Goal: Information Seeking & Learning: Learn about a topic

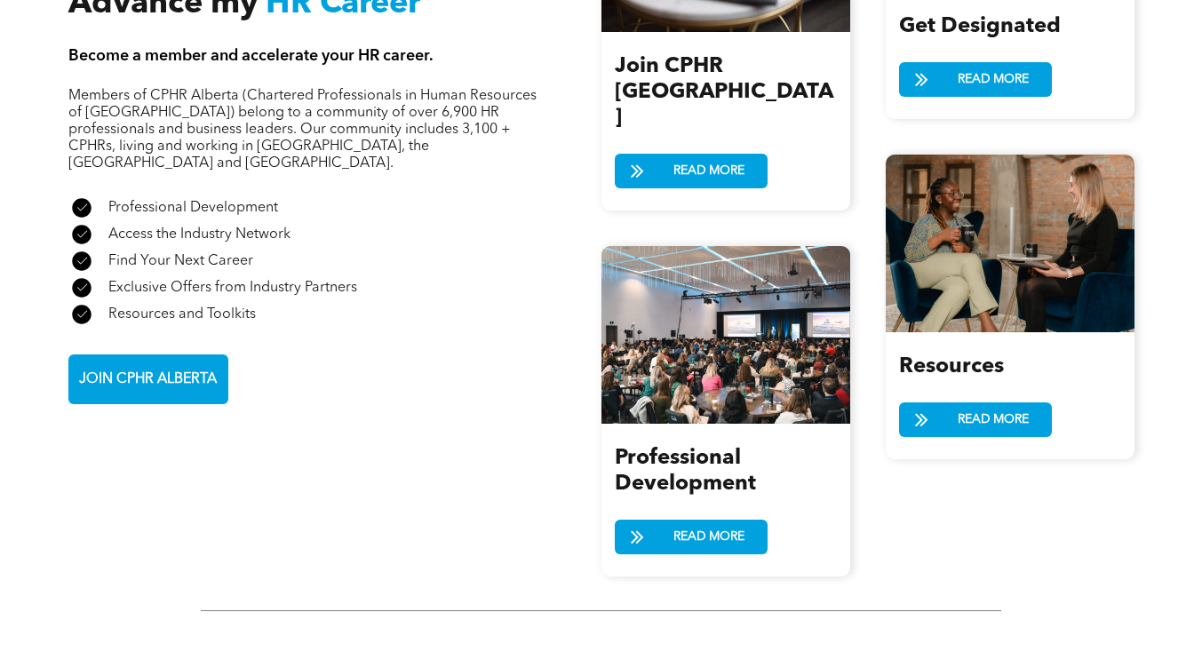
scroll to position [2173, 0]
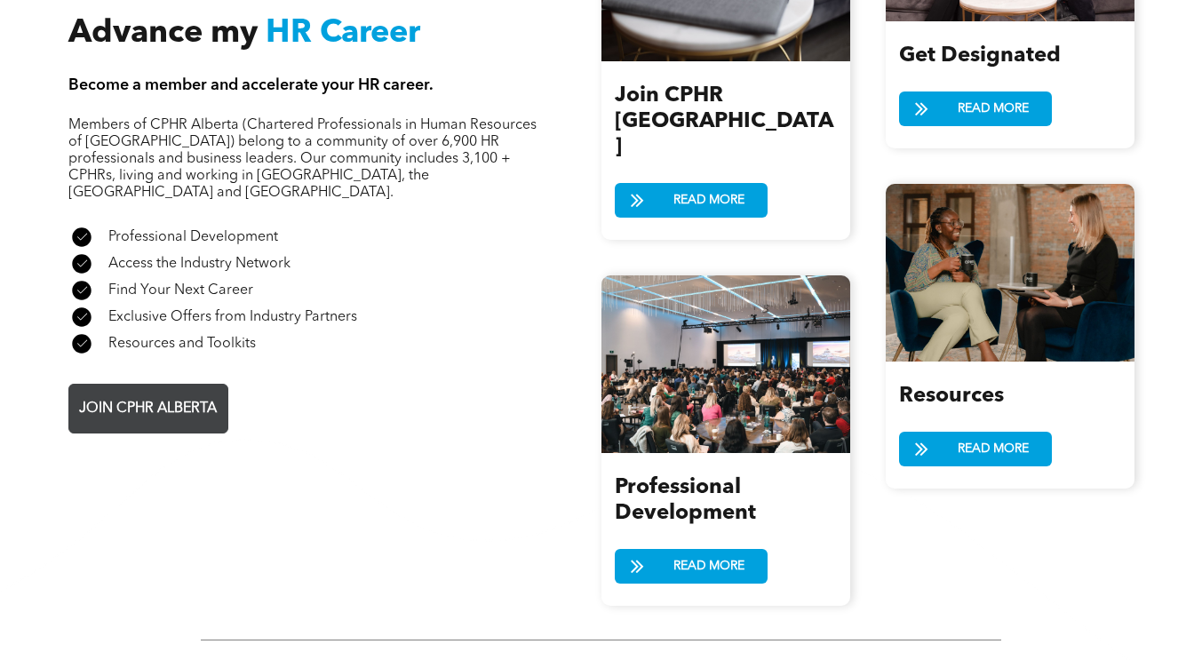
click at [187, 392] on span "JOIN CPHR ALBERTA" at bounding box center [148, 409] width 150 height 35
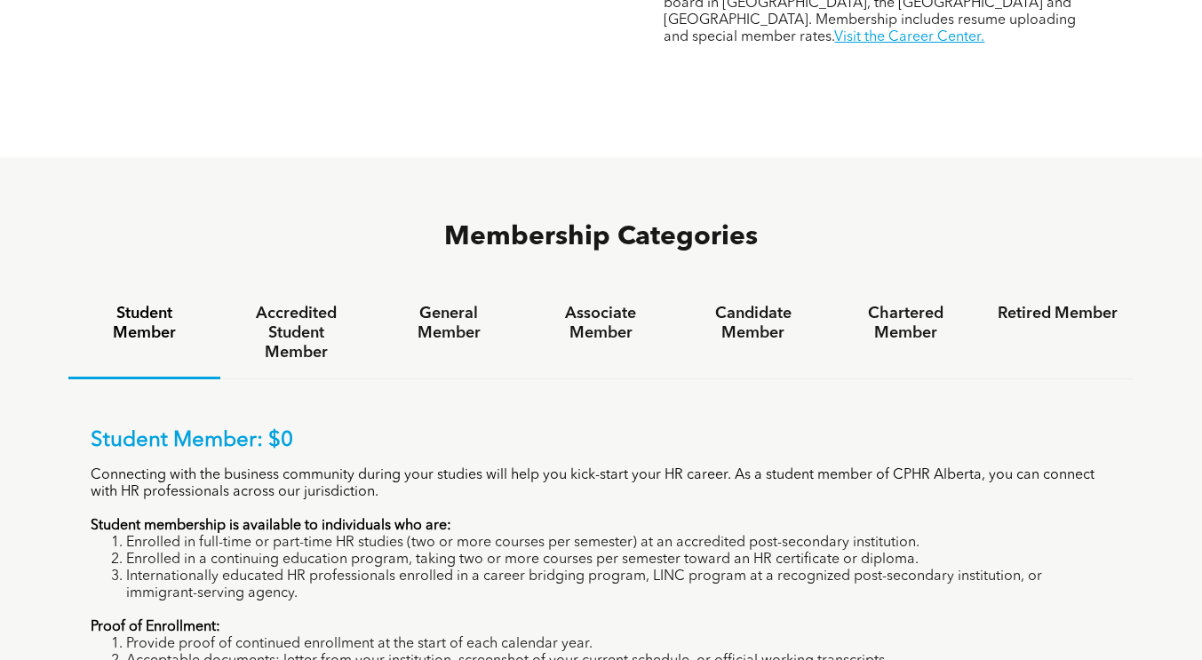
scroll to position [1009, 0]
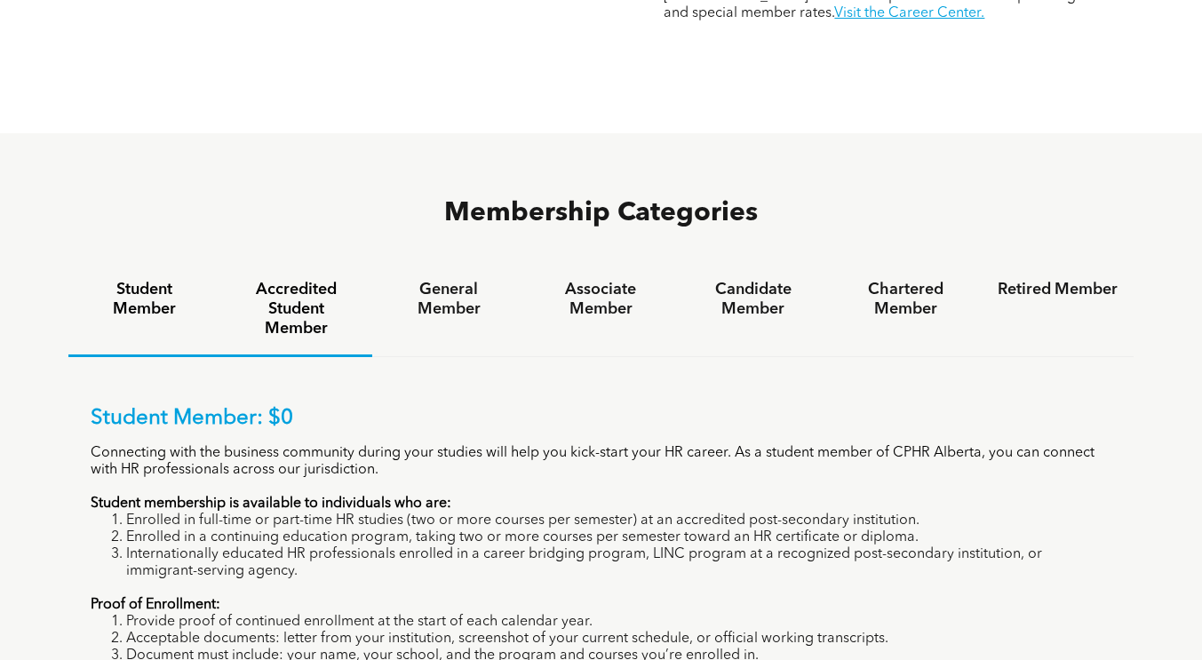
click at [307, 280] on h4 "Accredited Student Member" at bounding box center [296, 309] width 120 height 59
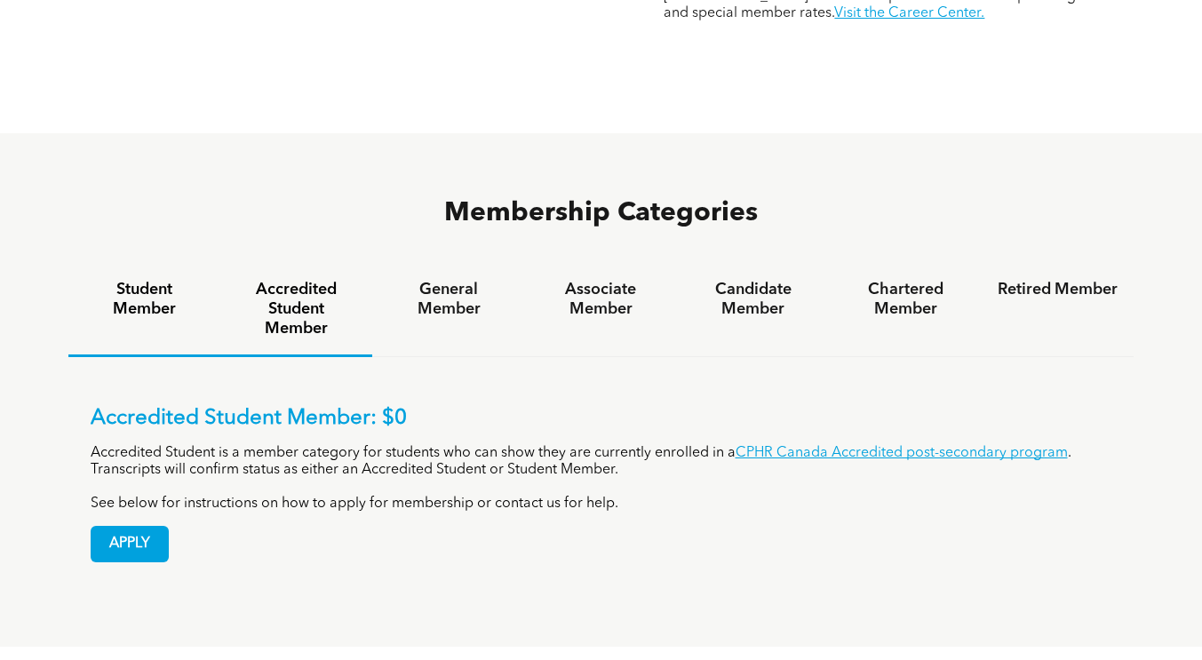
click at [179, 280] on h4 "Student Member" at bounding box center [144, 299] width 120 height 39
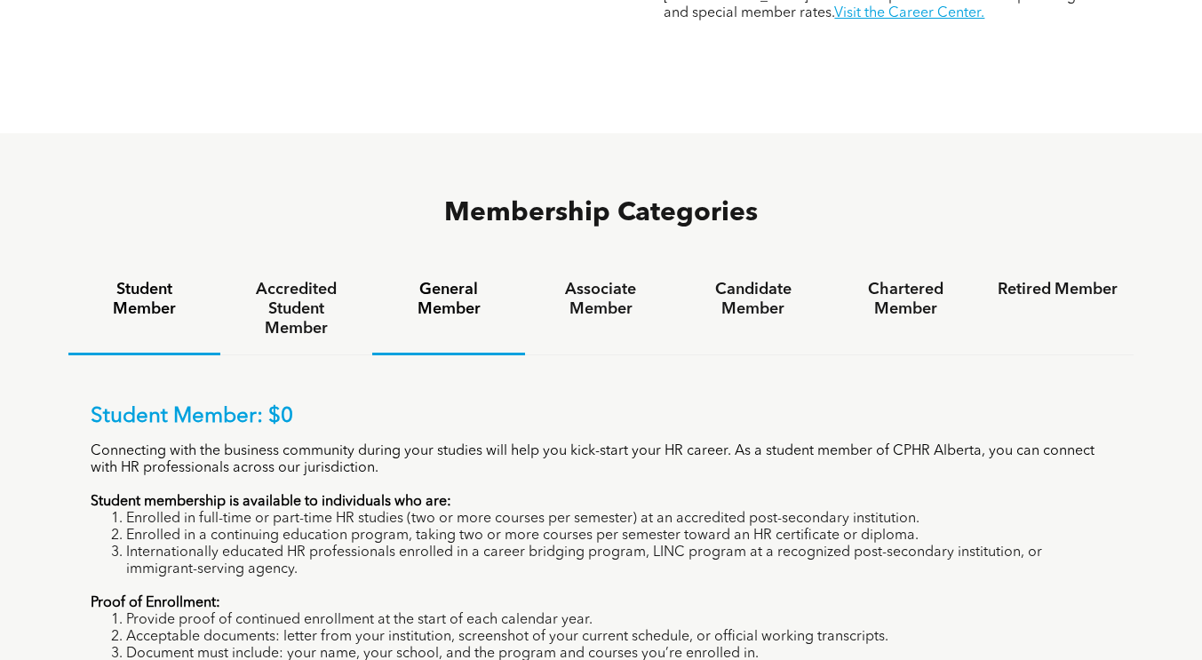
click at [432, 280] on h4 "General Member" at bounding box center [448, 299] width 120 height 39
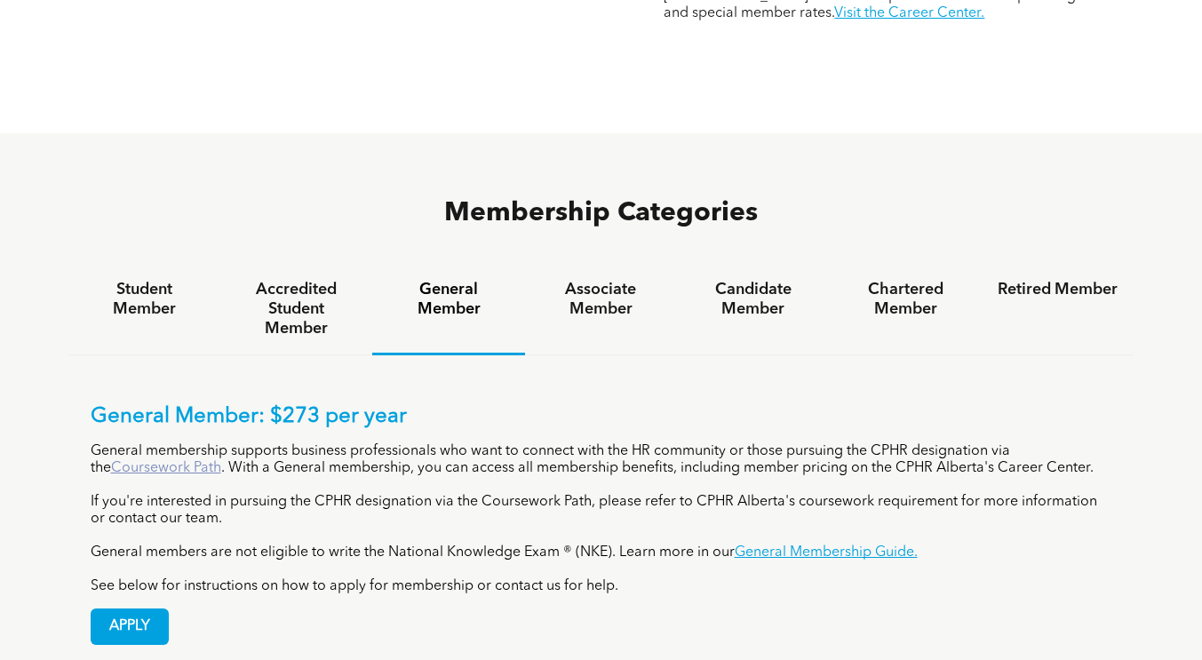
click at [176, 461] on link "Coursework Path" at bounding box center [166, 468] width 110 height 14
click at [623, 280] on h4 "Associate Member" at bounding box center [601, 299] width 120 height 39
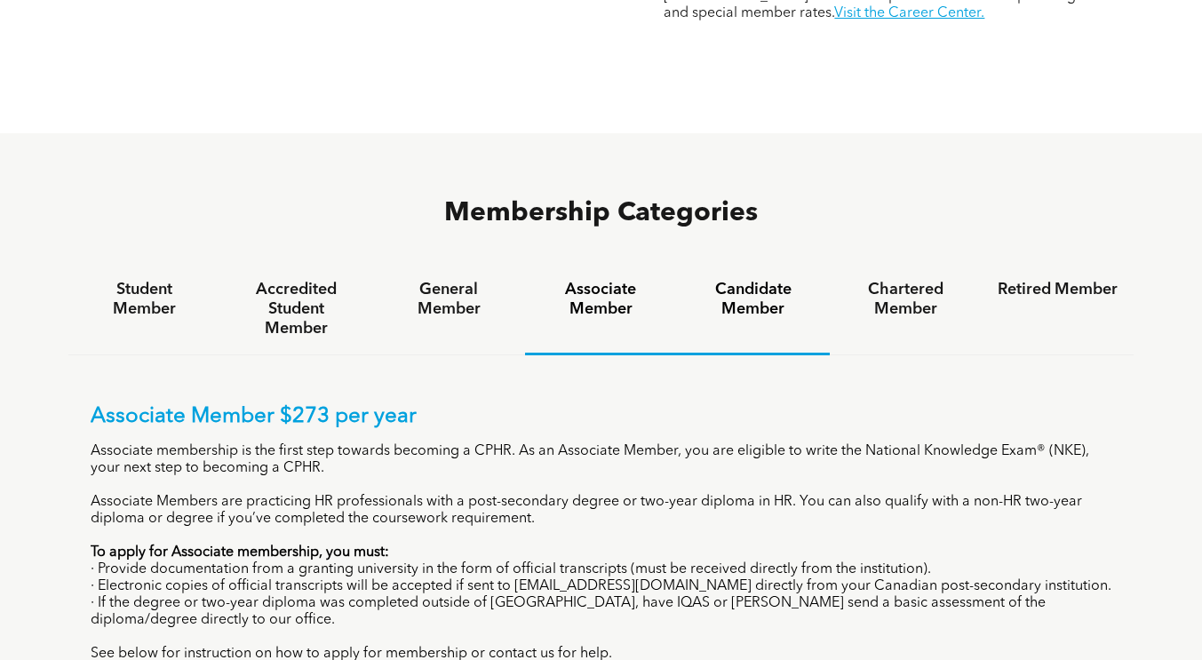
click at [755, 280] on h4 "Candidate Member" at bounding box center [753, 299] width 120 height 39
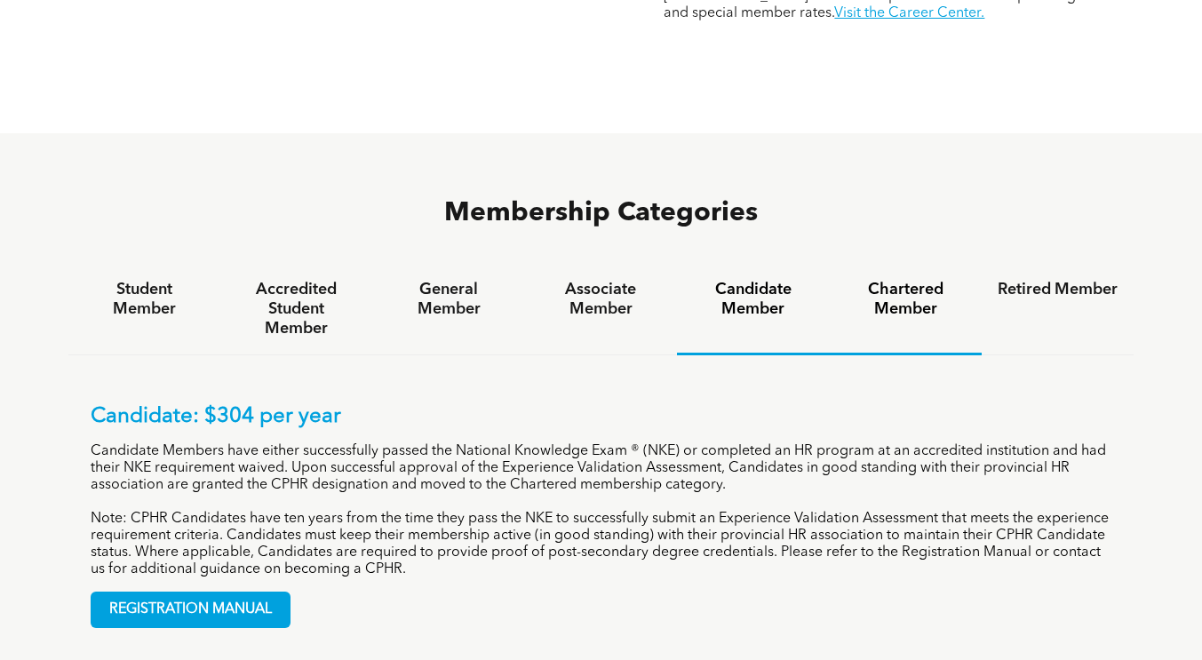
click at [921, 280] on h4 "Chartered Member" at bounding box center [906, 299] width 120 height 39
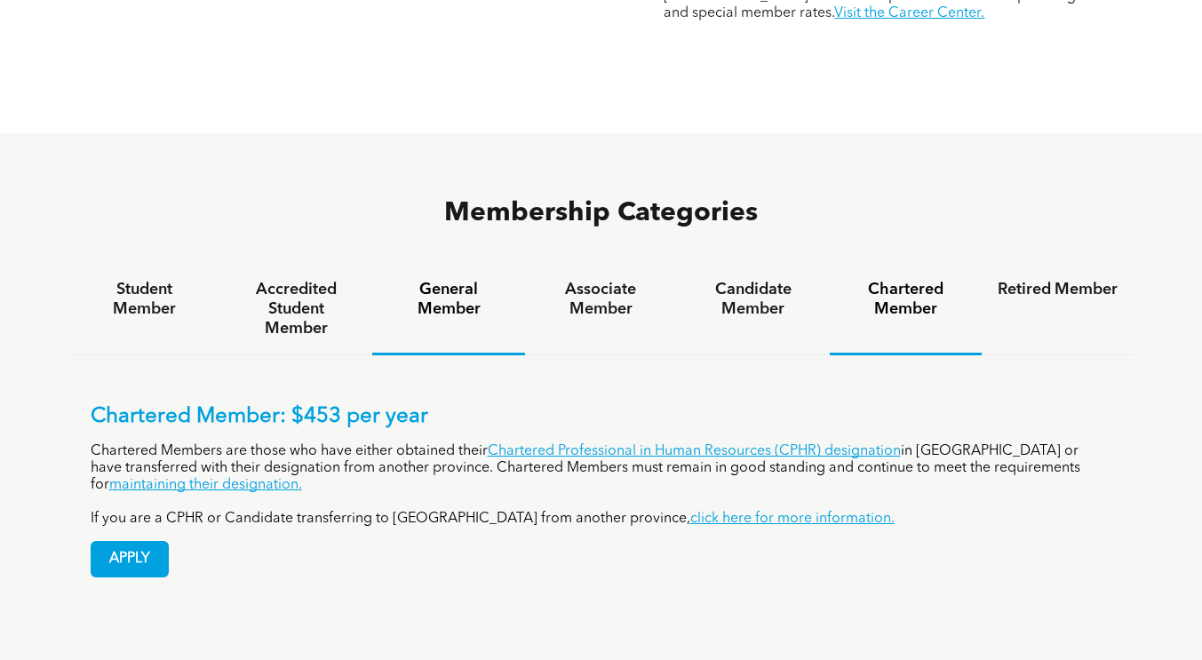
click at [446, 280] on h4 "General Member" at bounding box center [448, 299] width 120 height 39
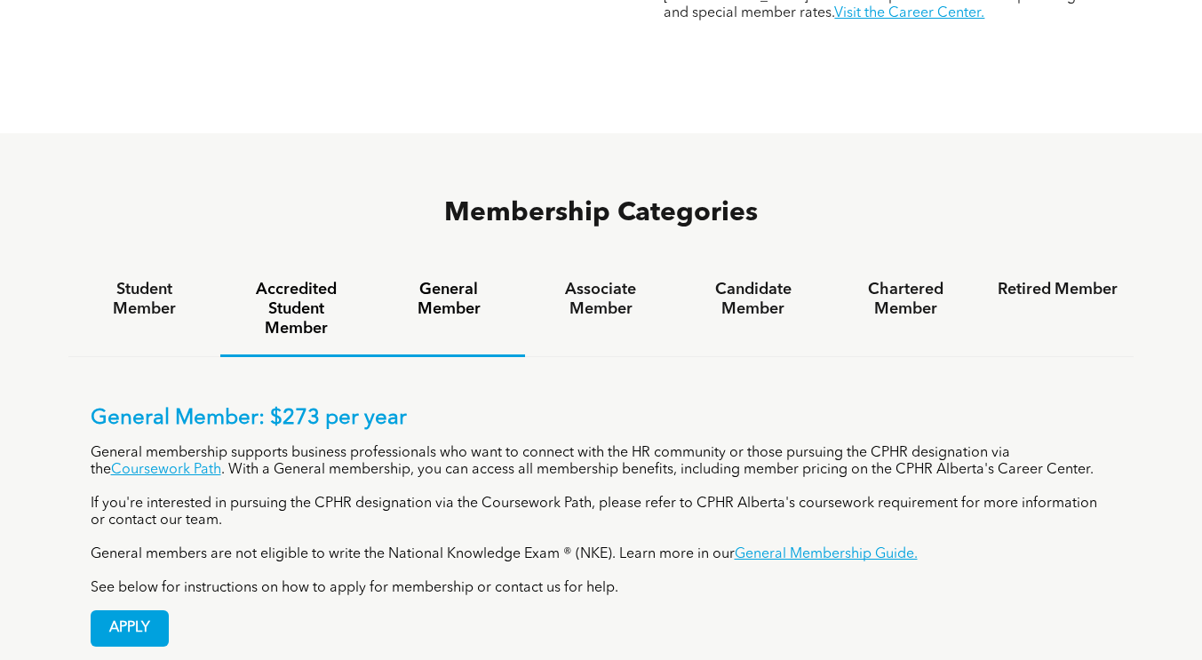
click at [276, 264] on div "Accredited Student Member" at bounding box center [296, 310] width 152 height 93
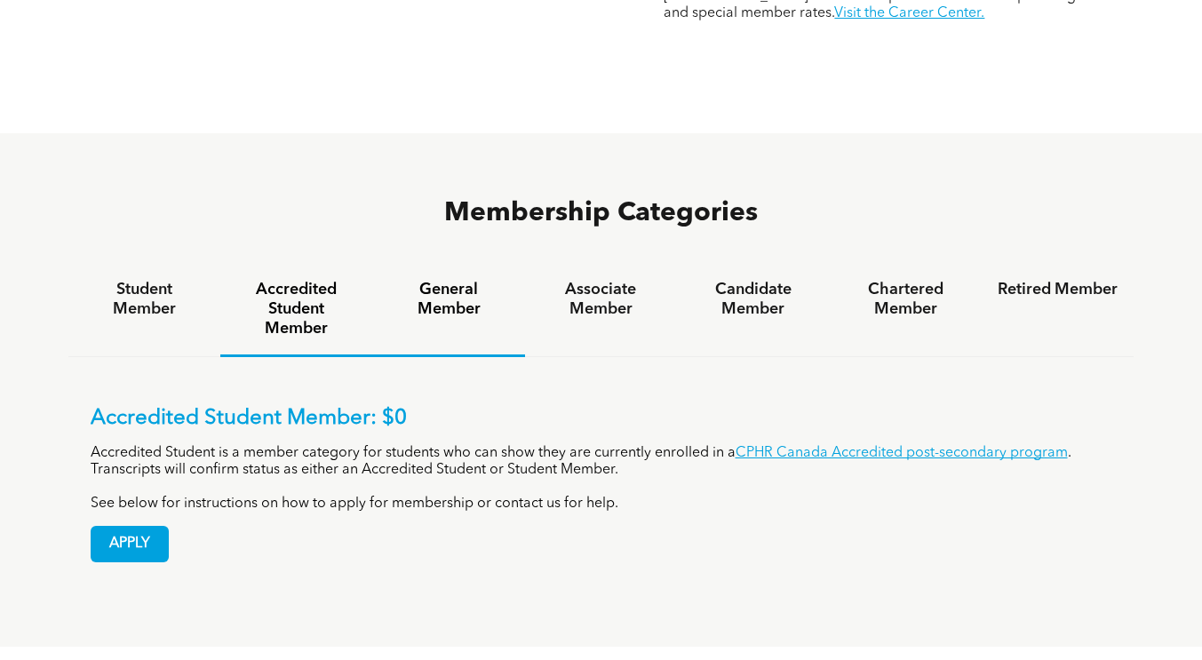
click at [446, 280] on h4 "General Member" at bounding box center [448, 299] width 120 height 39
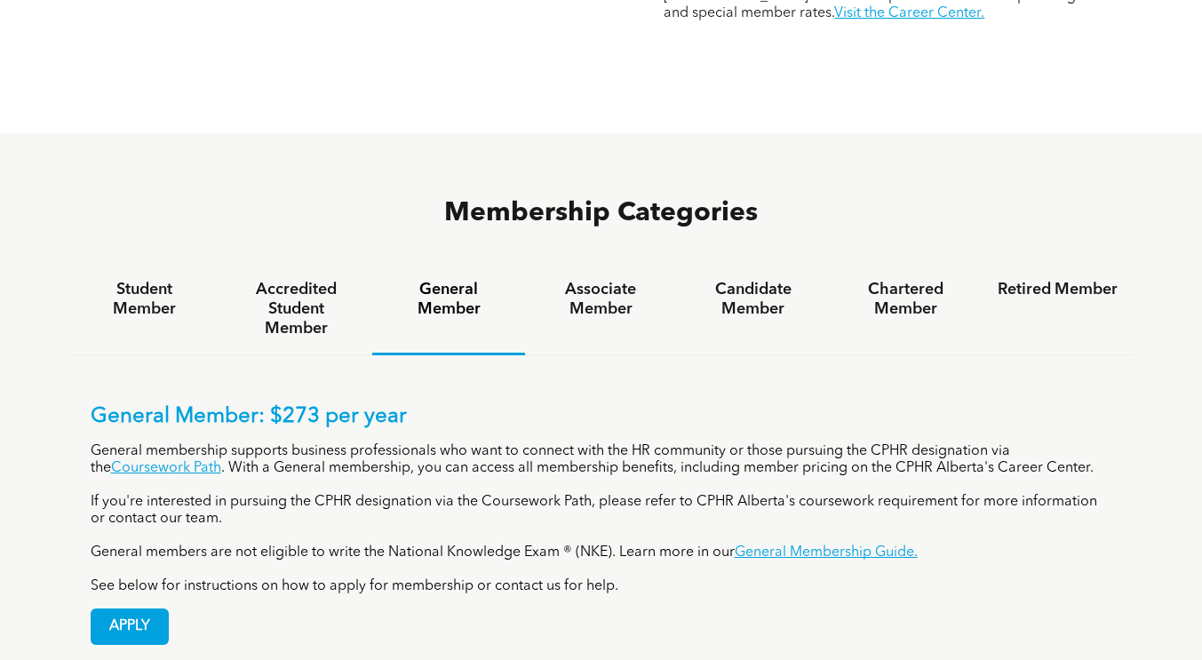
scroll to position [1035, 0]
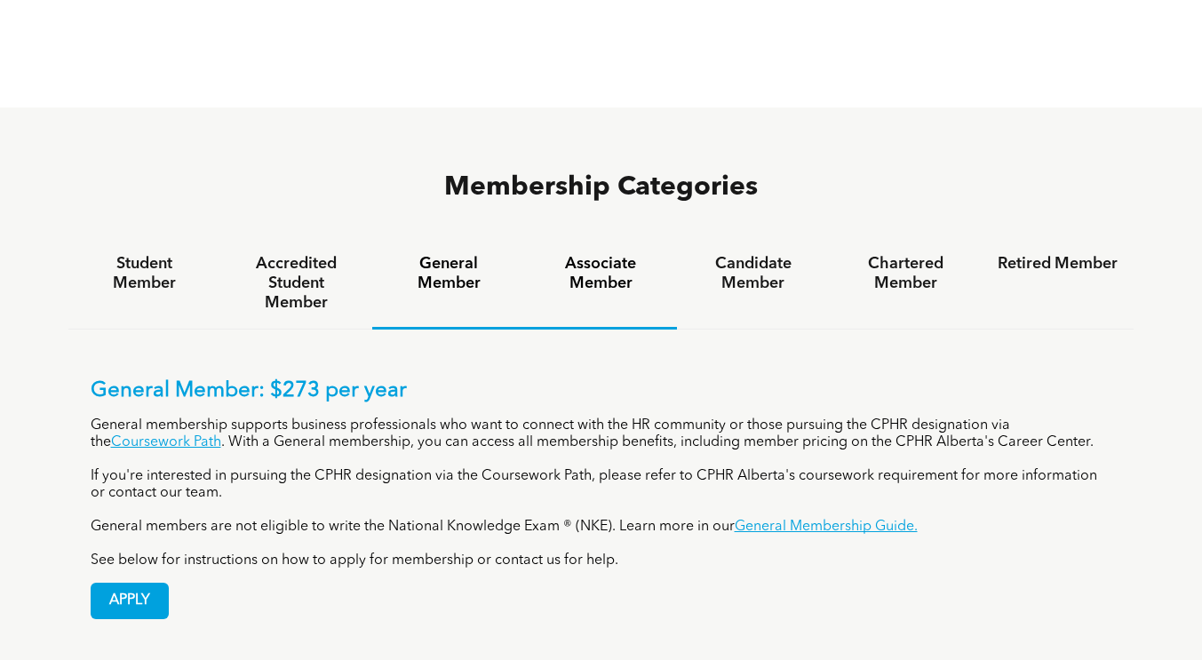
click at [616, 254] on h4 "Associate Member" at bounding box center [601, 273] width 120 height 39
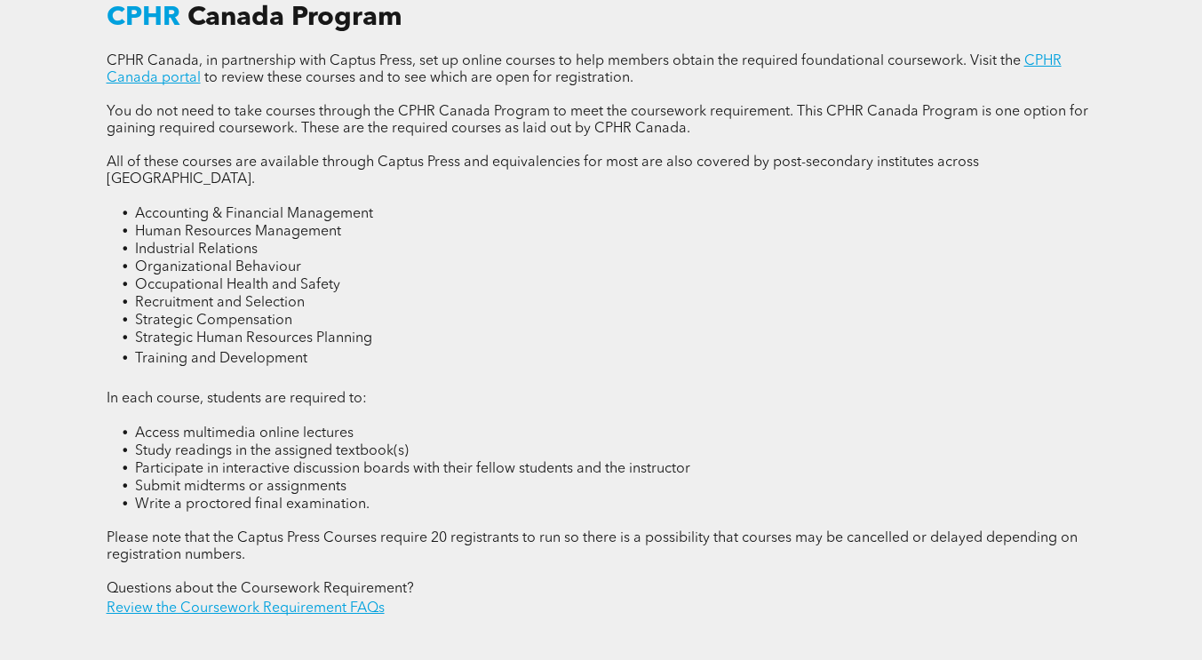
scroll to position [2378, 0]
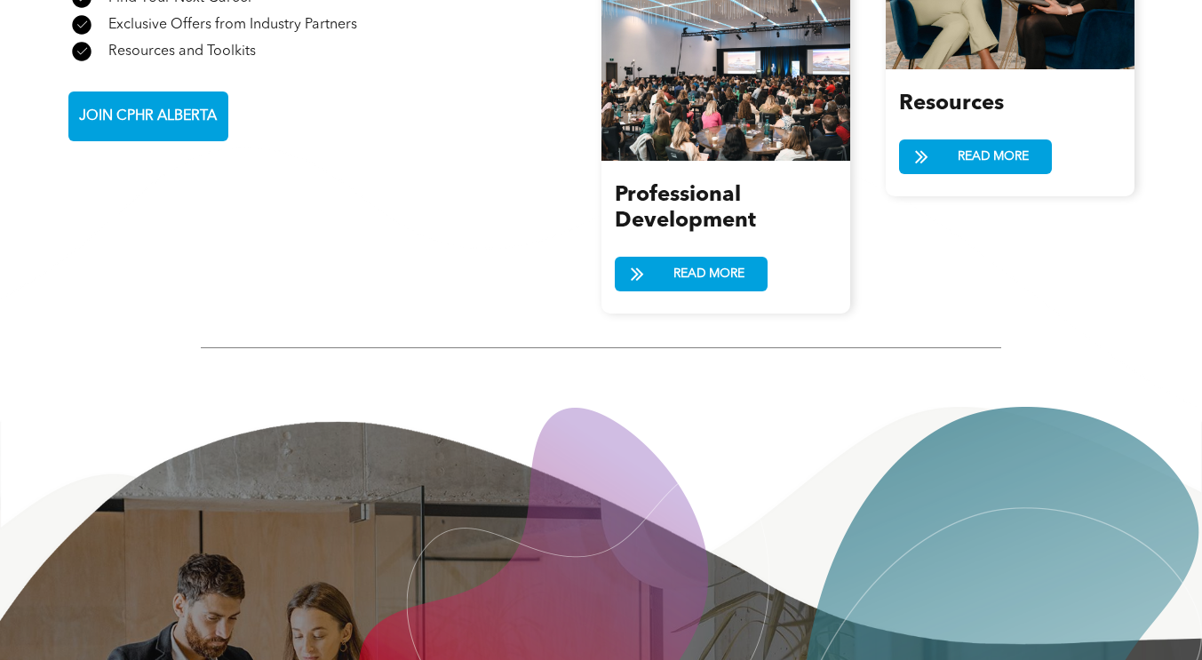
scroll to position [2467, 0]
